Goal: Find specific page/section: Find specific page/section

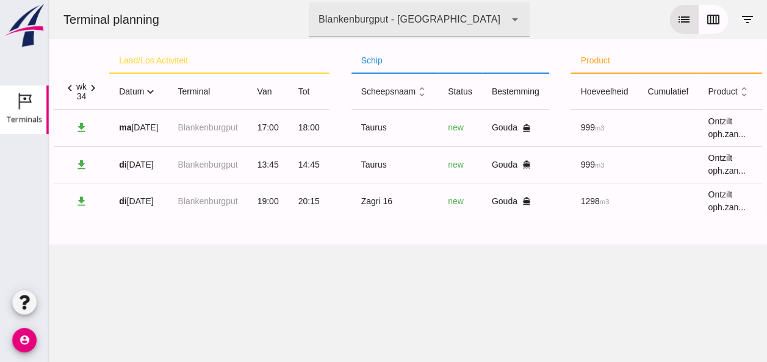
click icon "expand_more"
click icon "expand_less"
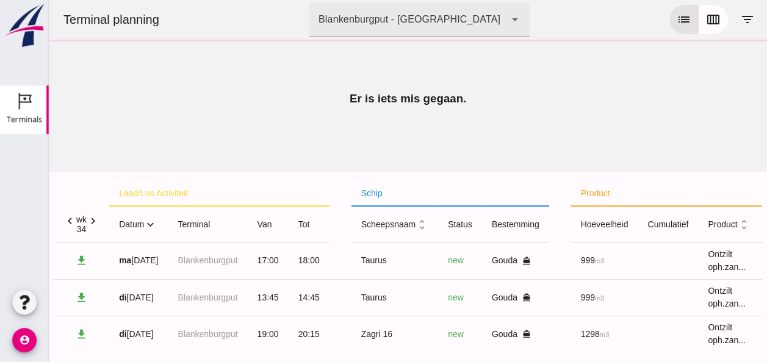
scroll to position [38, 0]
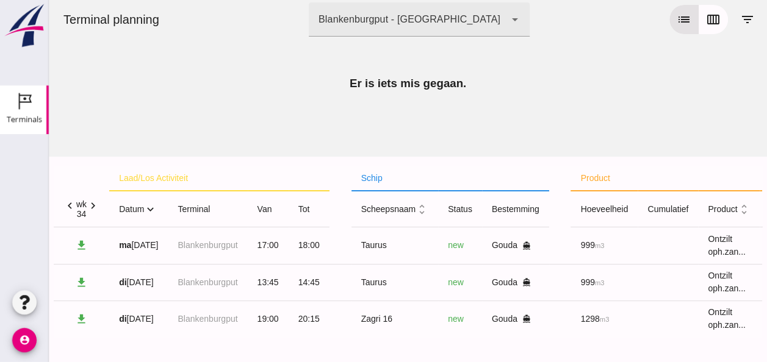
click icon "expand_more"
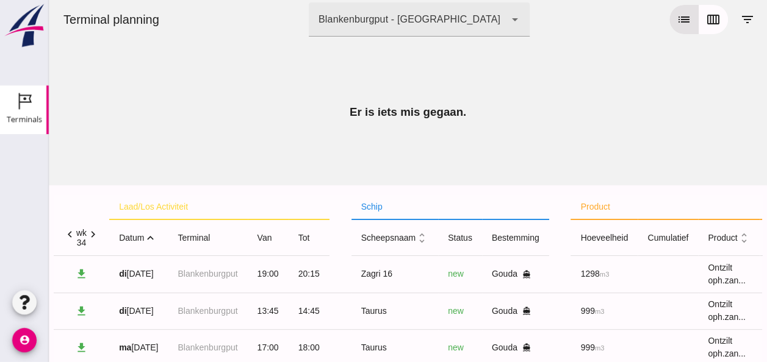
click icon "expand_less"
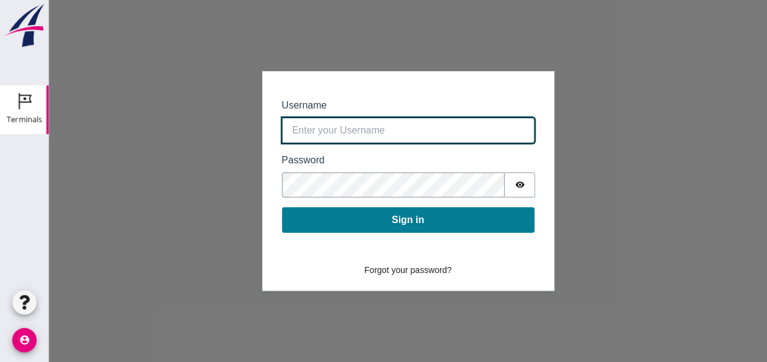
type input "0390.shp+bon@vanoord.com"
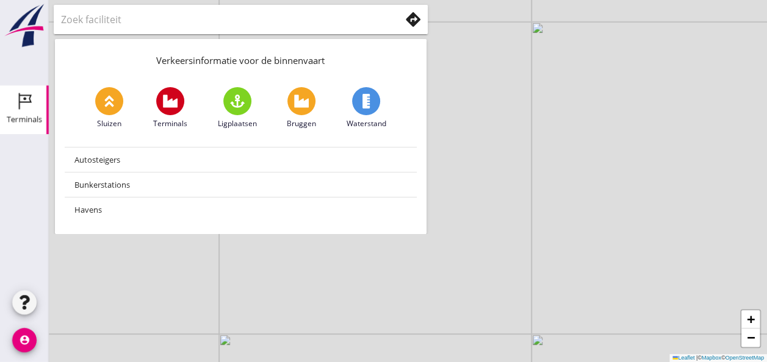
click at [14, 113] on div "Terminals" at bounding box center [24, 119] width 35 height 17
